Goal: Task Accomplishment & Management: Manage account settings

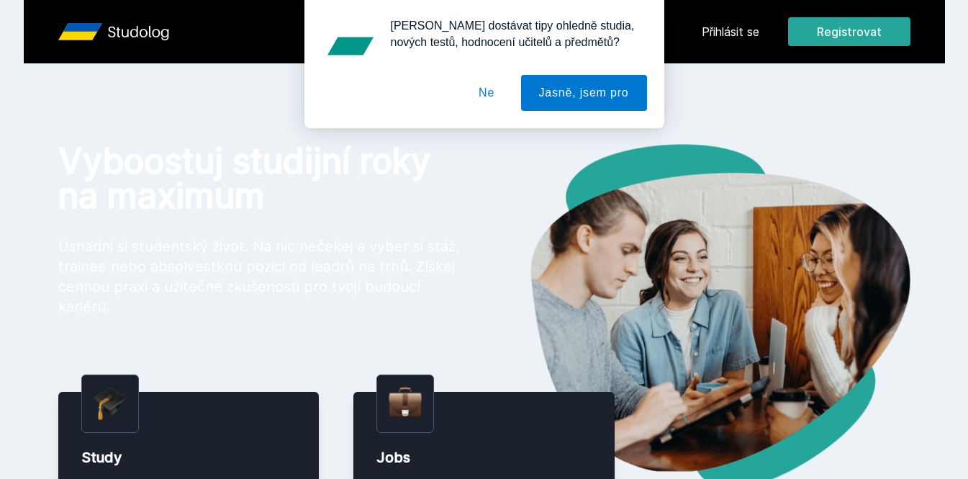
click at [719, 39] on div "[PERSON_NAME] dostávat tipy ohledně studia, nových testů, hodnocení učitelů a p…" at bounding box center [484, 64] width 968 height 128
click at [731, 33] on div "[PERSON_NAME] dostávat tipy ohledně studia, nových testů, hodnocení učitelů a p…" at bounding box center [484, 64] width 968 height 128
click at [498, 91] on button "Ne" at bounding box center [487, 93] width 52 height 36
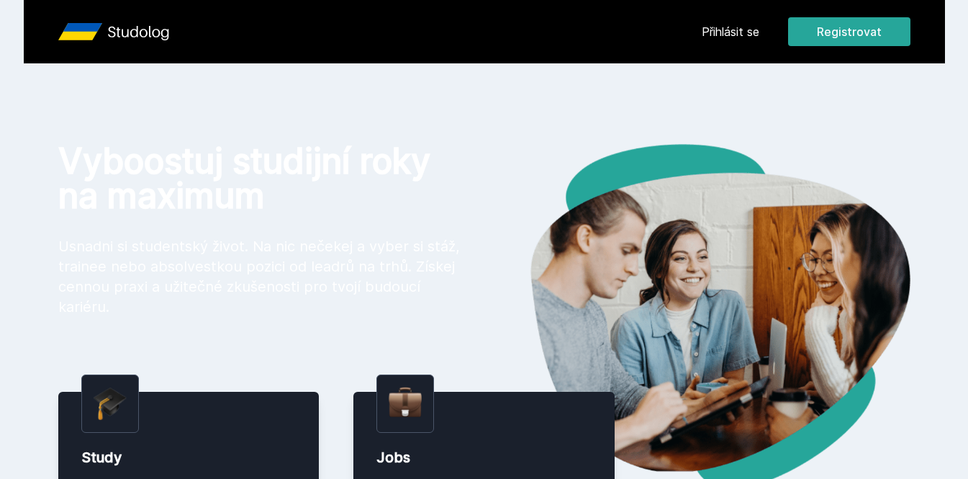
click at [730, 39] on link "Přihlásit se" at bounding box center [731, 31] width 58 height 17
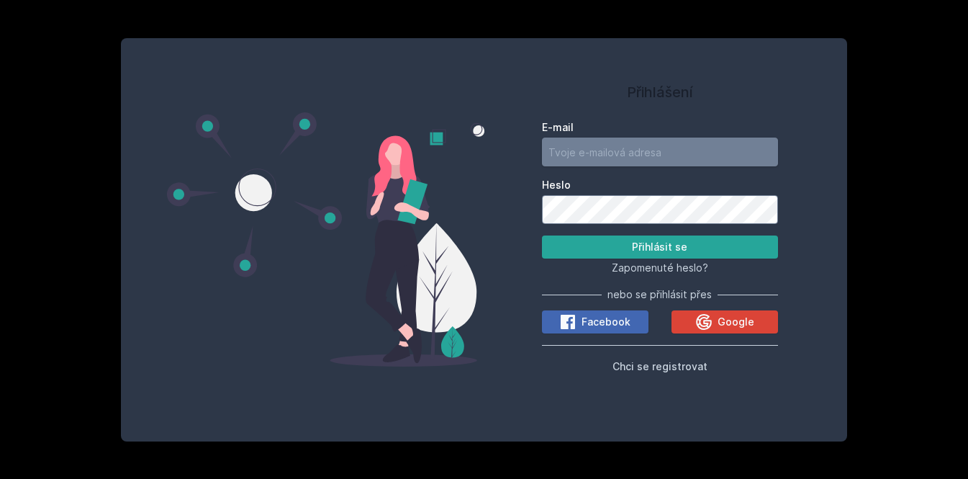
click at [607, 154] on input "E-mail" at bounding box center [660, 151] width 236 height 29
click at [676, 156] on input "E-mail" at bounding box center [660, 151] width 236 height 29
type input "[EMAIL_ADDRESS][DOMAIN_NAME]"
click at [542, 235] on button "Přihlásit se" at bounding box center [660, 246] width 236 height 23
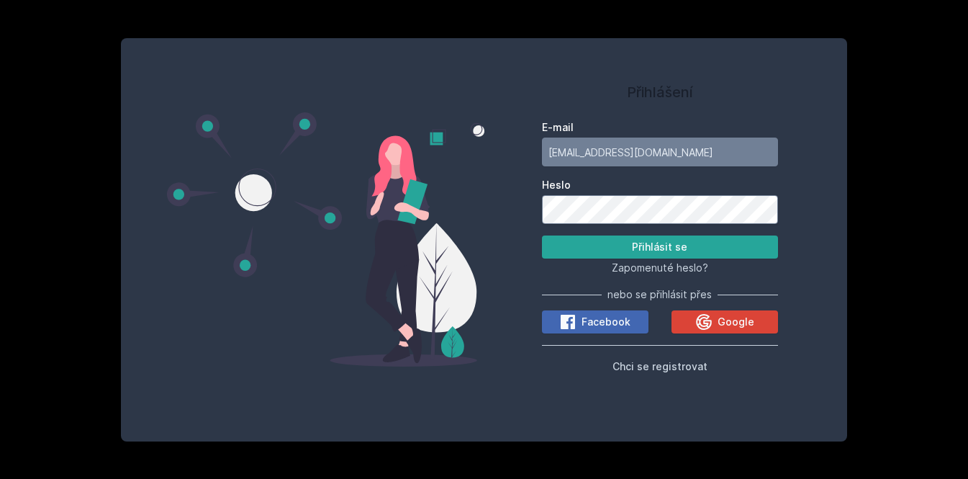
click at [542, 235] on button "Přihlásit se" at bounding box center [660, 246] width 236 height 23
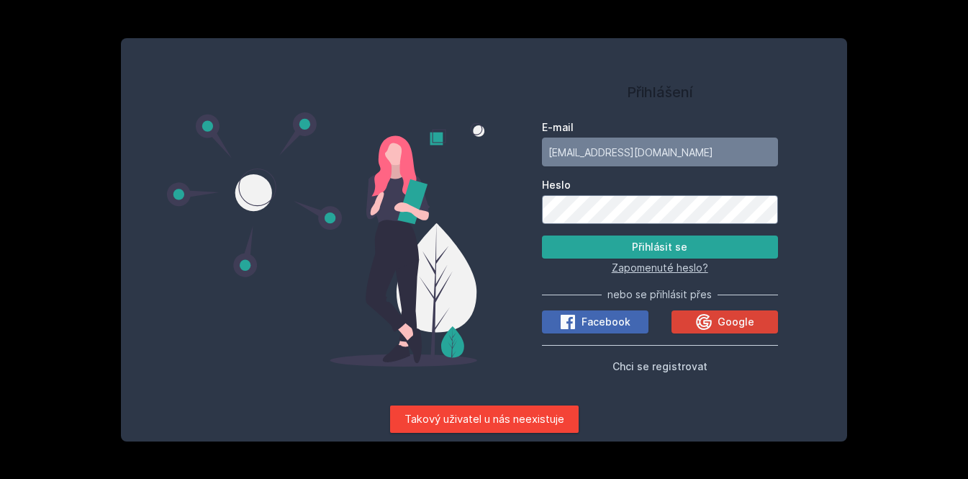
click at [672, 272] on span "Zapomenuté heslo?" at bounding box center [660, 267] width 96 height 12
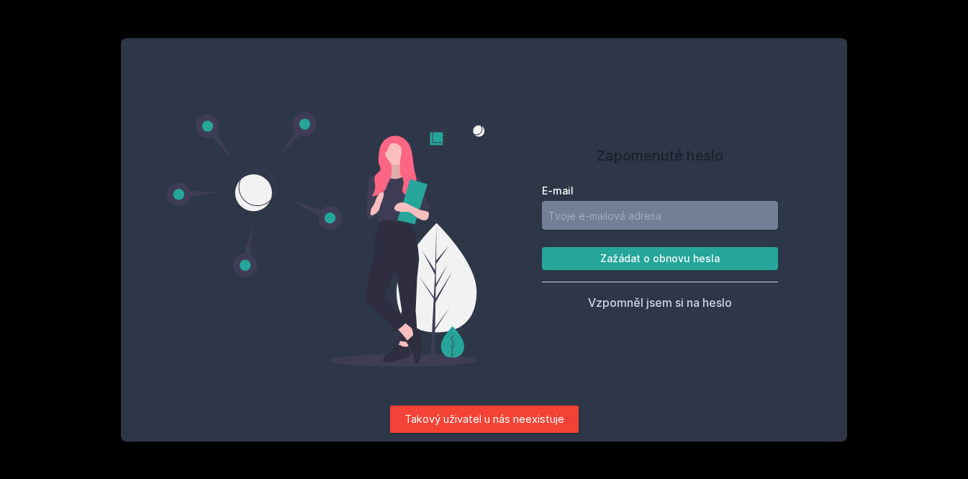
click at [607, 213] on input "E-mail" at bounding box center [660, 215] width 236 height 29
type input "[EMAIL_ADDRESS][DOMAIN_NAME]"
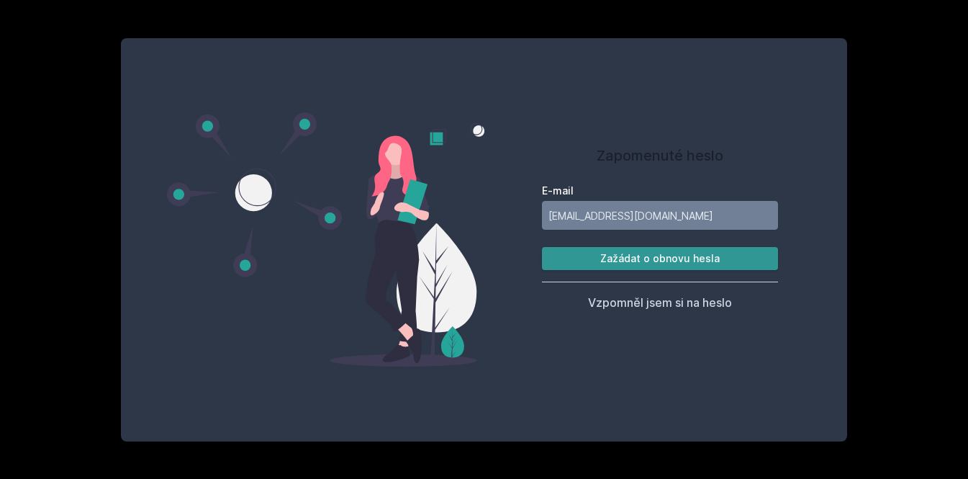
click at [631, 265] on button "Zažádat o obnovu hesla" at bounding box center [660, 258] width 236 height 23
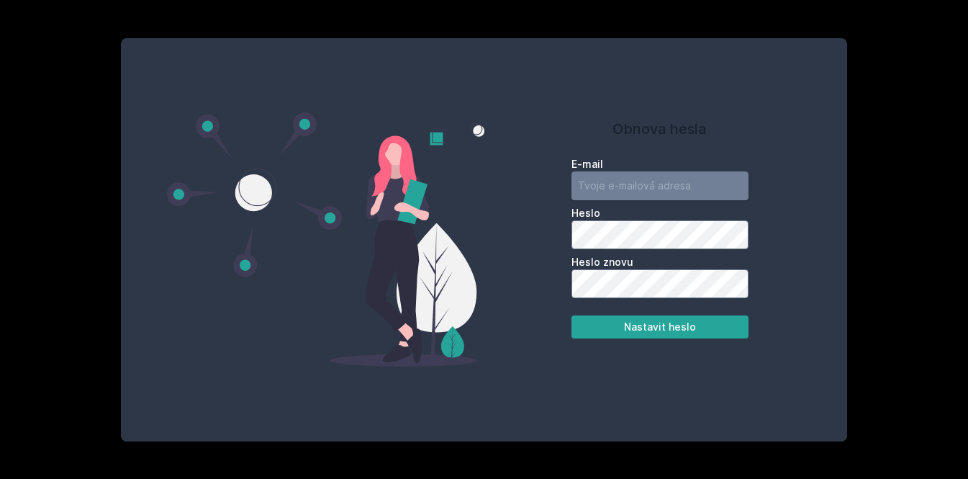
click at [677, 184] on input "email" at bounding box center [660, 185] width 177 height 29
type input "[EMAIL_ADDRESS][DOMAIN_NAME]"
click at [572, 315] on button "Nastavit heslo" at bounding box center [660, 326] width 177 height 23
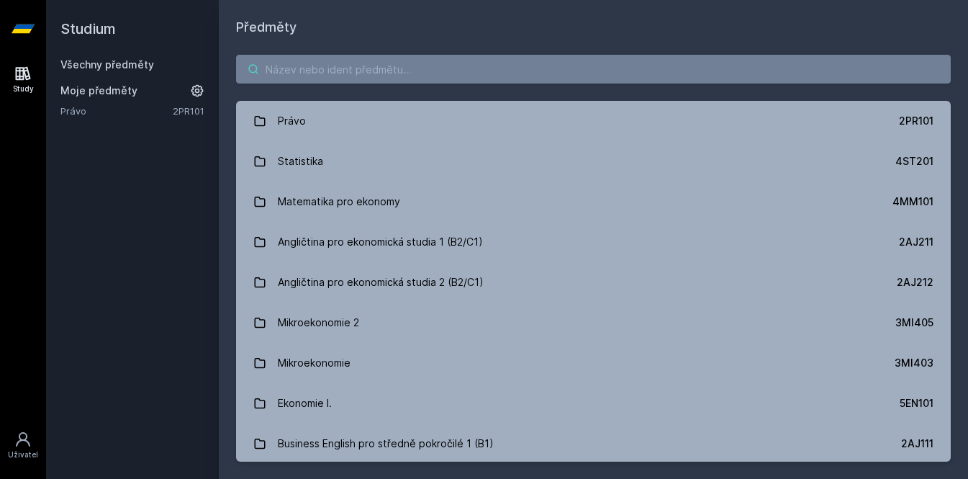
click at [392, 76] on input "search" at bounding box center [593, 69] width 715 height 29
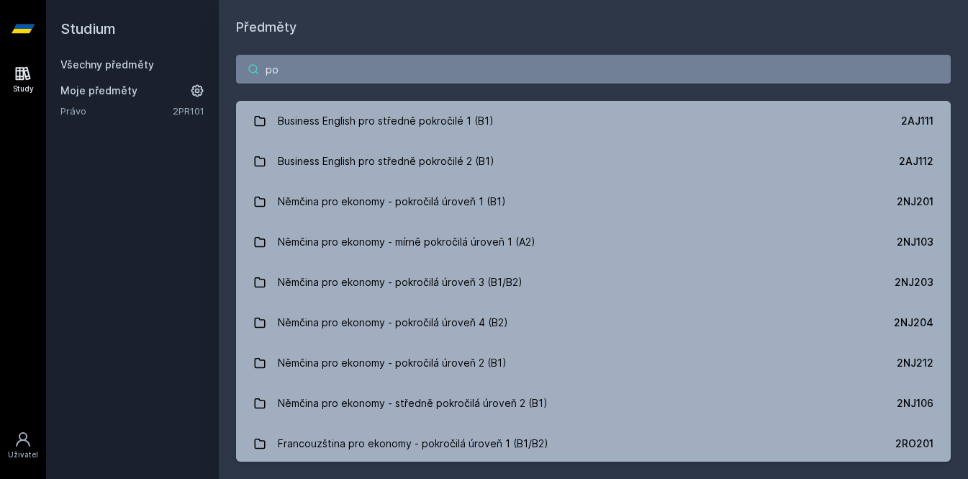
type input "p"
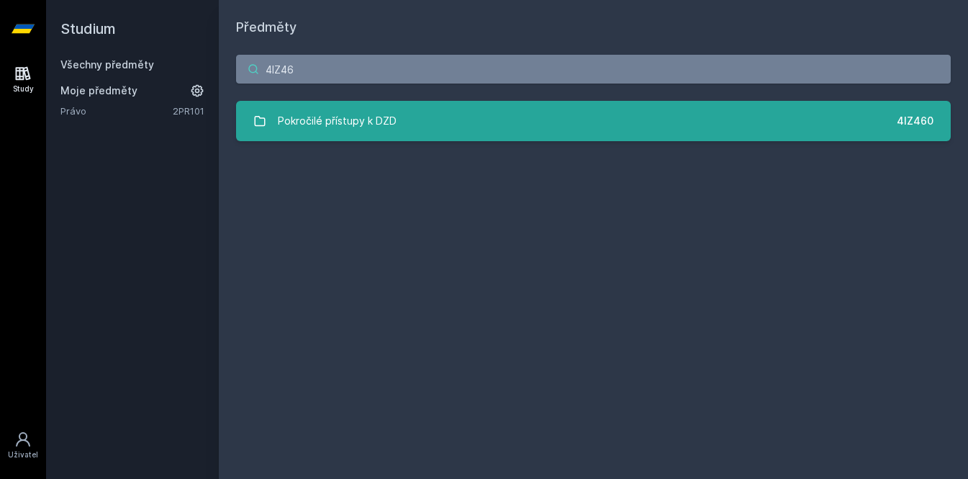
type input "4IZ46"
click at [363, 123] on div "Pokročilé přístupy k DZD" at bounding box center [337, 121] width 119 height 29
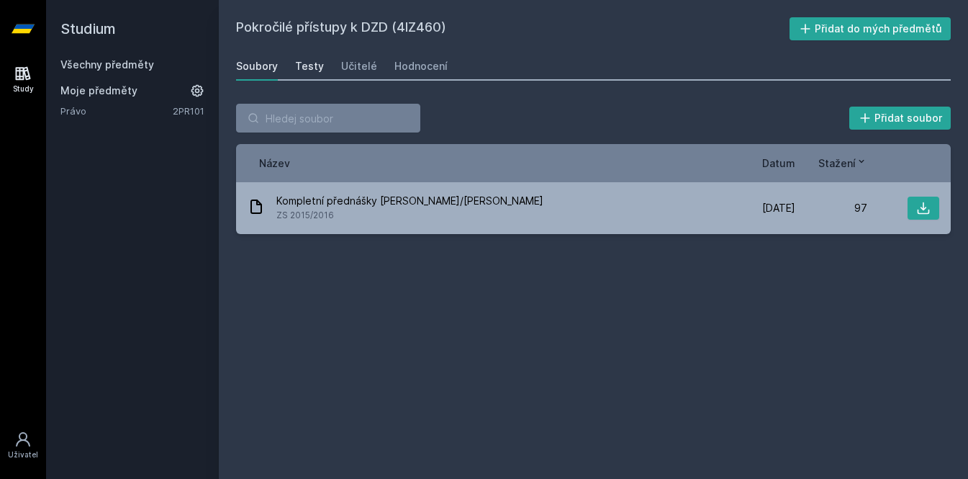
click at [310, 74] on link "Testy" at bounding box center [309, 66] width 29 height 29
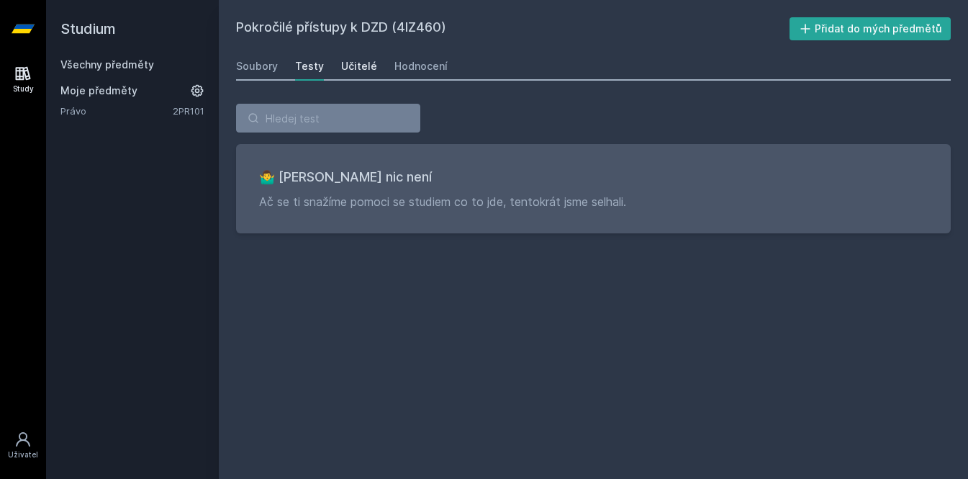
click at [356, 68] on div "Učitelé" at bounding box center [359, 66] width 36 height 14
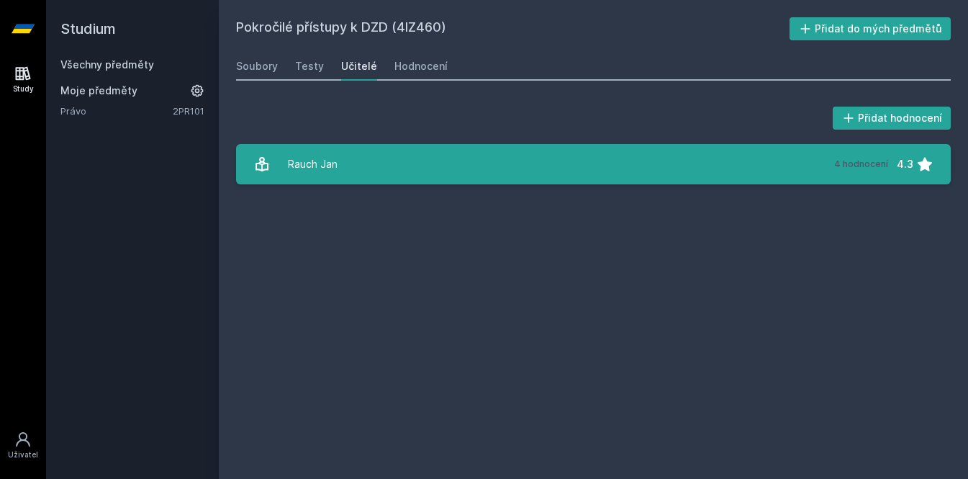
click at [367, 166] on link "Rauch Jan 4 hodnocení 4.3" at bounding box center [593, 164] width 715 height 40
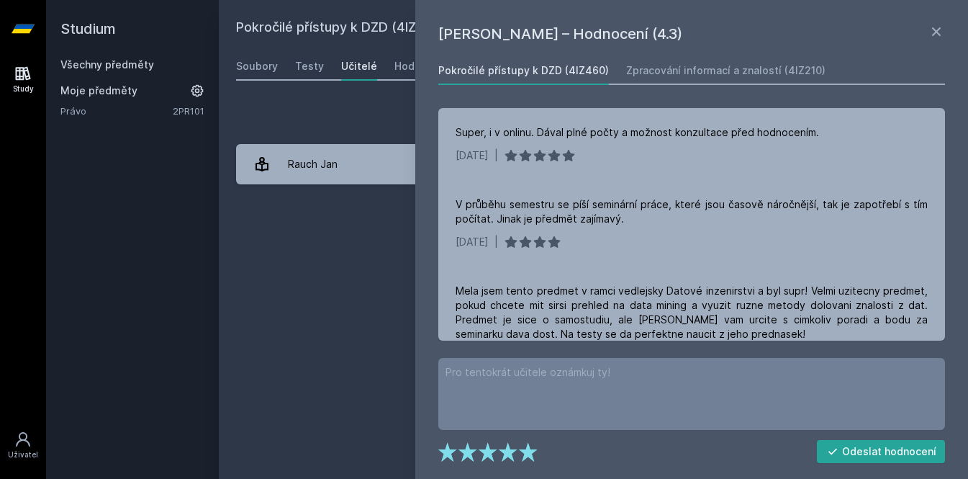
click at [284, 248] on div "Pokročilé přístupy k DZD (4IZ460) Přidat do mých předmětů Soubory Testy Učitelé…" at bounding box center [593, 239] width 715 height 444
click at [402, 69] on div "Hodnocení" at bounding box center [420, 66] width 53 height 14
